Goal: Task Accomplishment & Management: Use online tool/utility

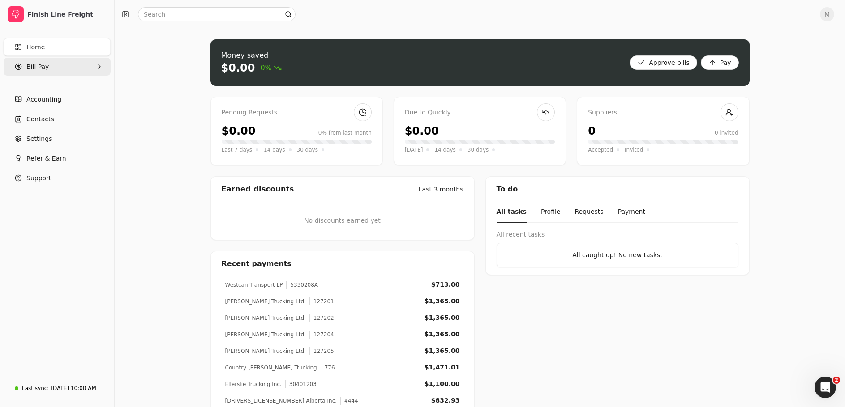
click at [17, 64] on icon "button" at bounding box center [18, 66] width 7 height 7
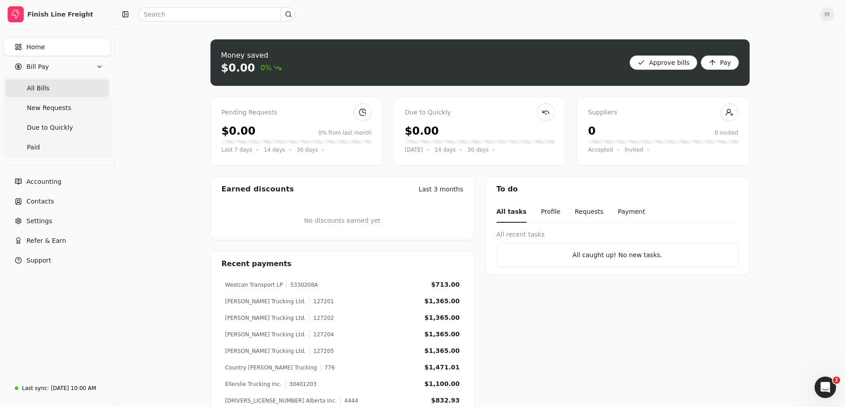
click at [50, 83] on Bills "All Bills" at bounding box center [56, 88] width 103 height 18
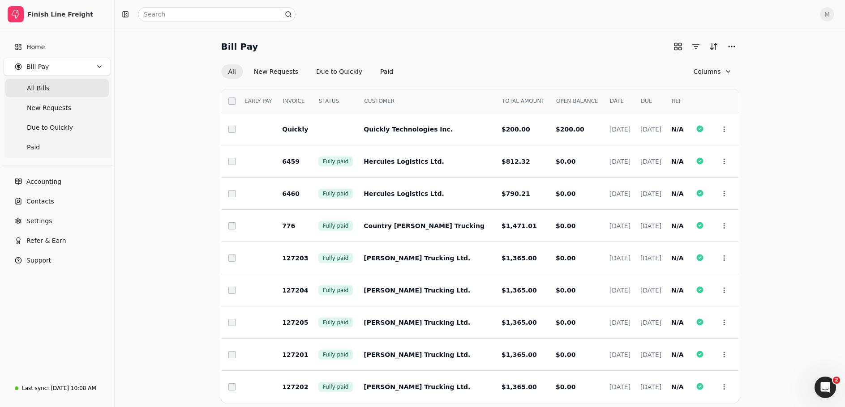
scroll to position [46, 0]
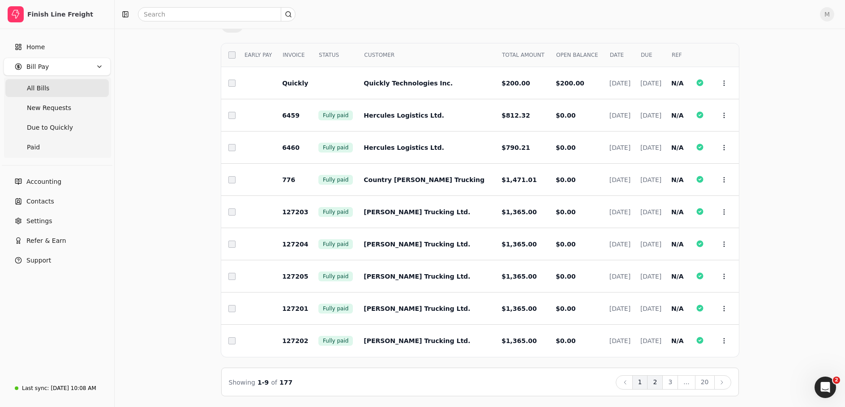
click at [657, 380] on button "2" at bounding box center [655, 383] width 16 height 14
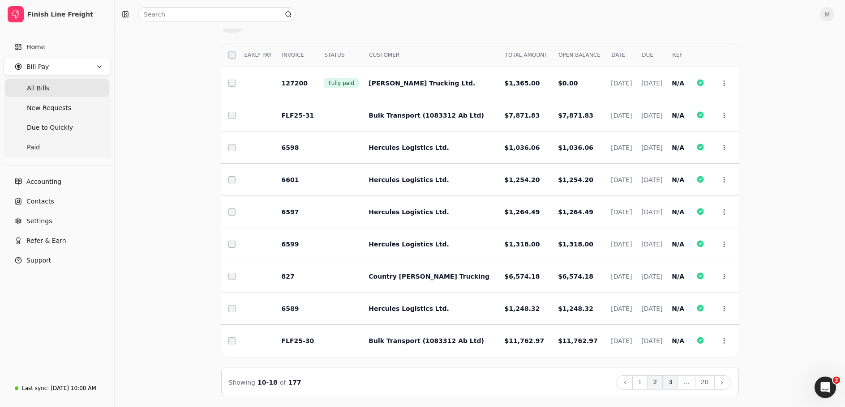
click at [674, 384] on button "3" at bounding box center [670, 383] width 16 height 14
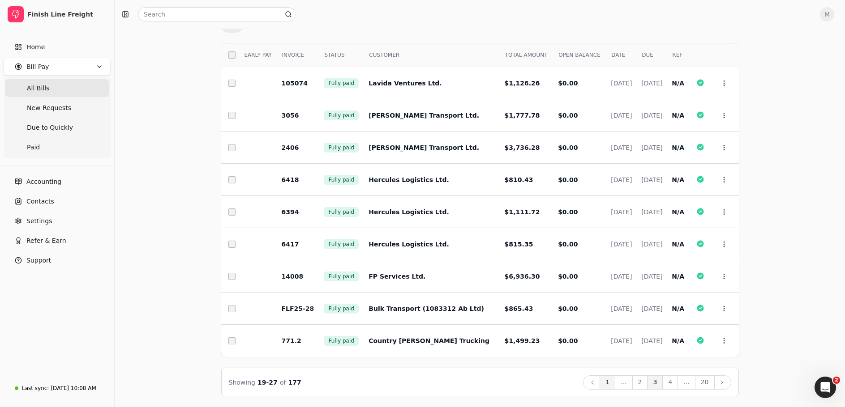
click at [612, 384] on button "1" at bounding box center [607, 383] width 16 height 14
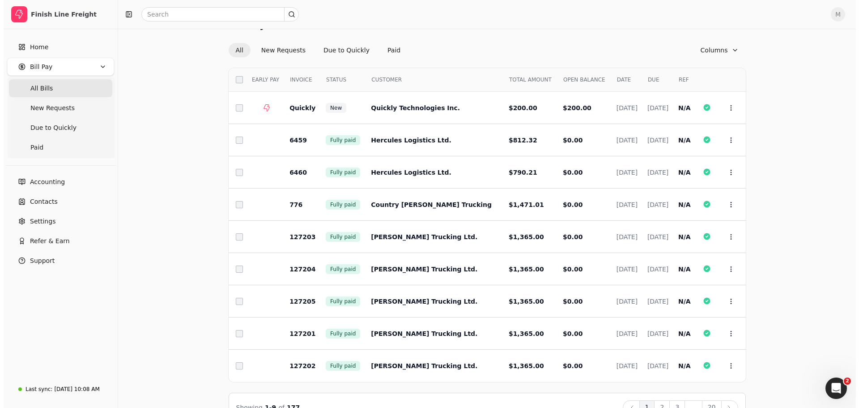
scroll to position [0, 0]
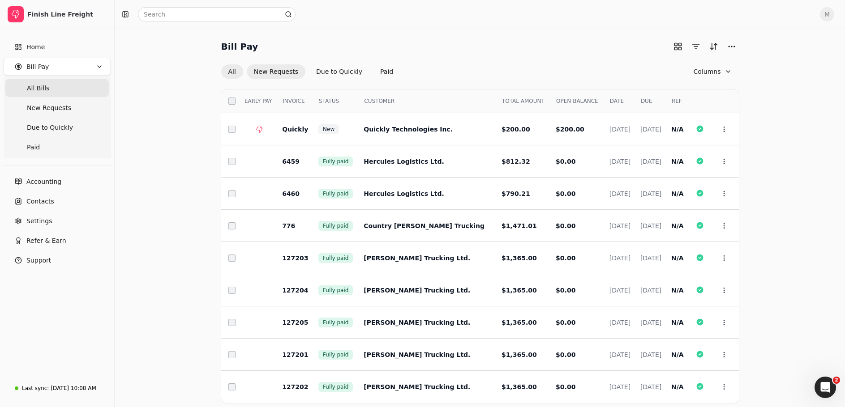
click at [270, 74] on button "New Requests" at bounding box center [276, 71] width 59 height 14
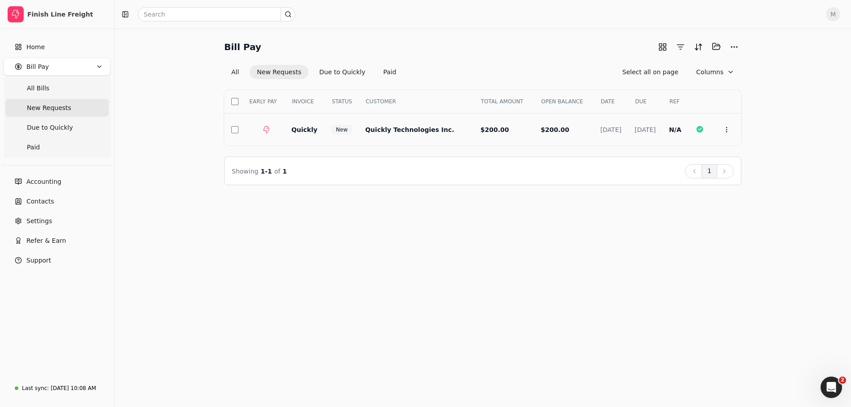
click at [406, 126] on span "Quickly Technologies Inc." at bounding box center [409, 129] width 89 height 7
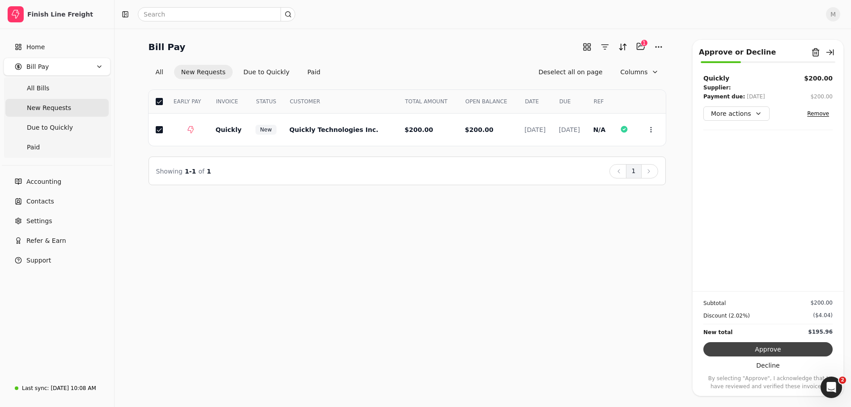
click at [763, 350] on button "Approve" at bounding box center [768, 349] width 129 height 14
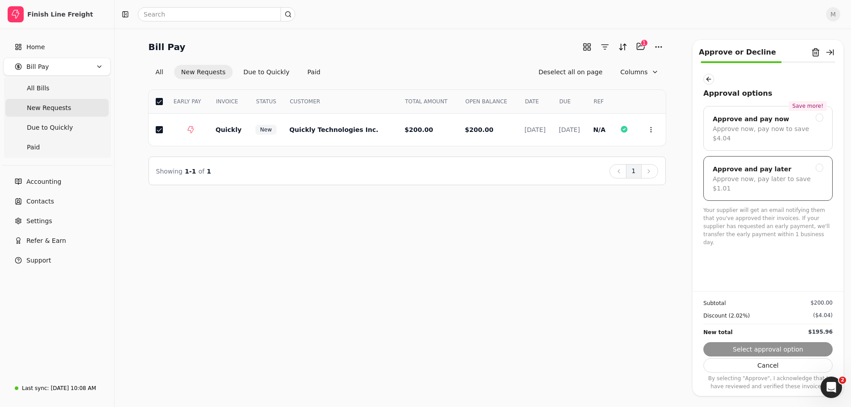
click at [820, 164] on div at bounding box center [820, 168] width 8 height 8
click at [760, 350] on button "Submit approval" at bounding box center [768, 349] width 129 height 14
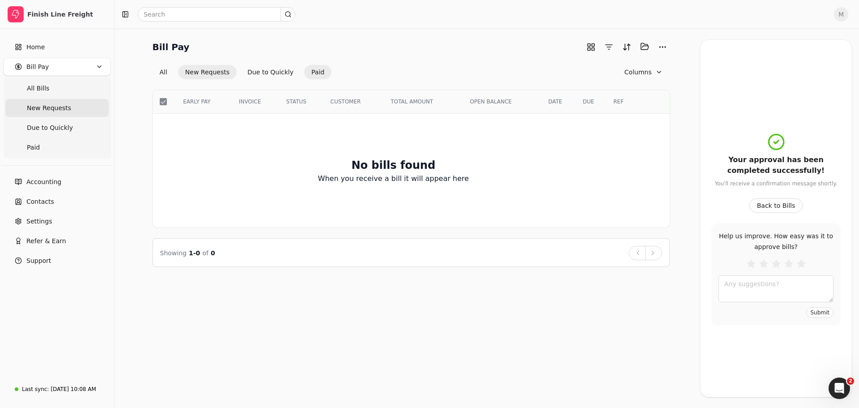
click at [314, 72] on button "Paid" at bounding box center [317, 72] width 27 height 14
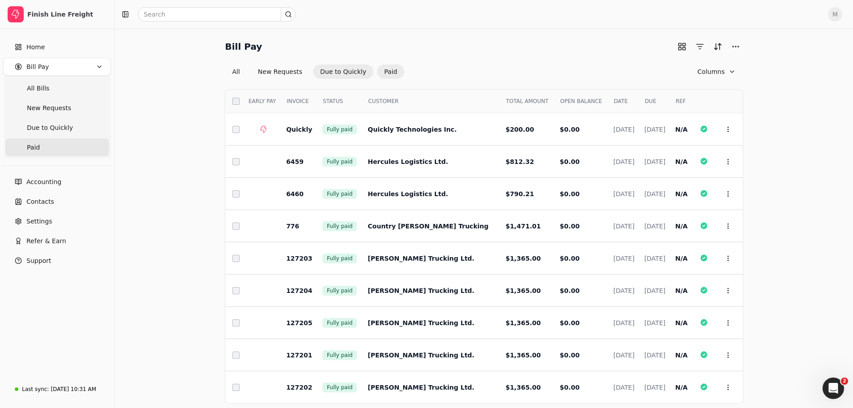
click at [332, 71] on button "Due to Quickly" at bounding box center [343, 71] width 60 height 14
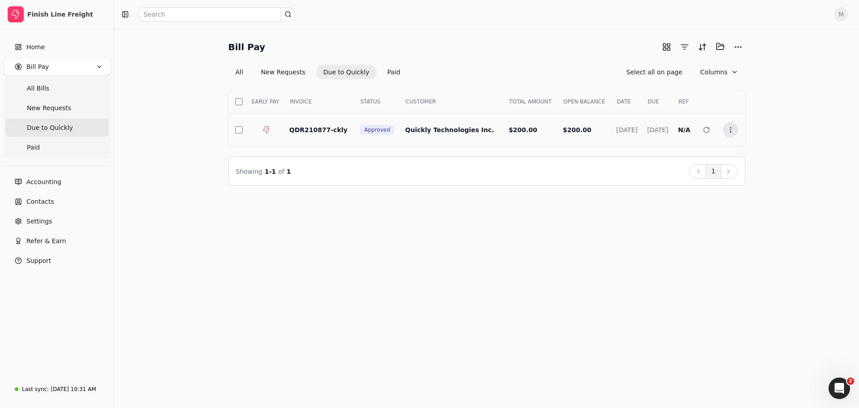
click at [730, 134] on button "Context Menu Button" at bounding box center [730, 129] width 15 height 15
click at [774, 189] on span "Push vendor swap" at bounding box center [765, 188] width 57 height 9
click at [730, 134] on button "Context Menu Button" at bounding box center [730, 129] width 15 height 15
click at [754, 188] on span "Push vendor swap" at bounding box center [765, 188] width 57 height 9
click at [730, 127] on icon at bounding box center [730, 129] width 7 height 7
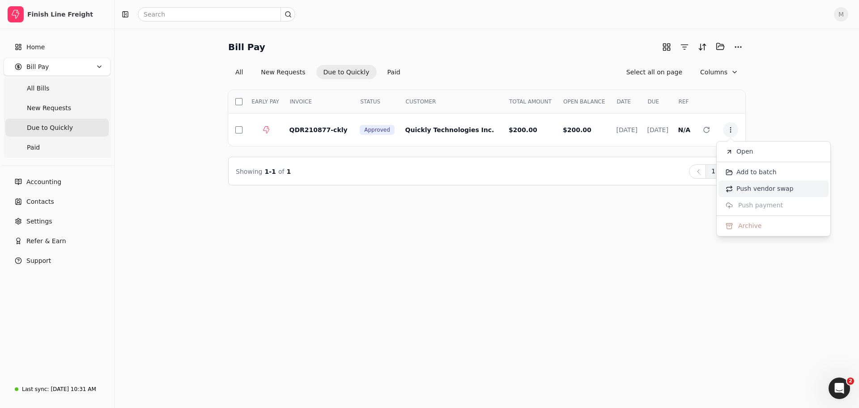
click at [743, 188] on span "Push vendor swap" at bounding box center [765, 188] width 57 height 9
click at [734, 135] on button "Context Menu Button" at bounding box center [730, 129] width 15 height 15
click at [574, 229] on div "Bill Pay Selected items: 0 All New Requests Due to Quickly Paid Select all on p…" at bounding box center [487, 218] width 745 height 379
